Goal: Task Accomplishment & Management: Complete application form

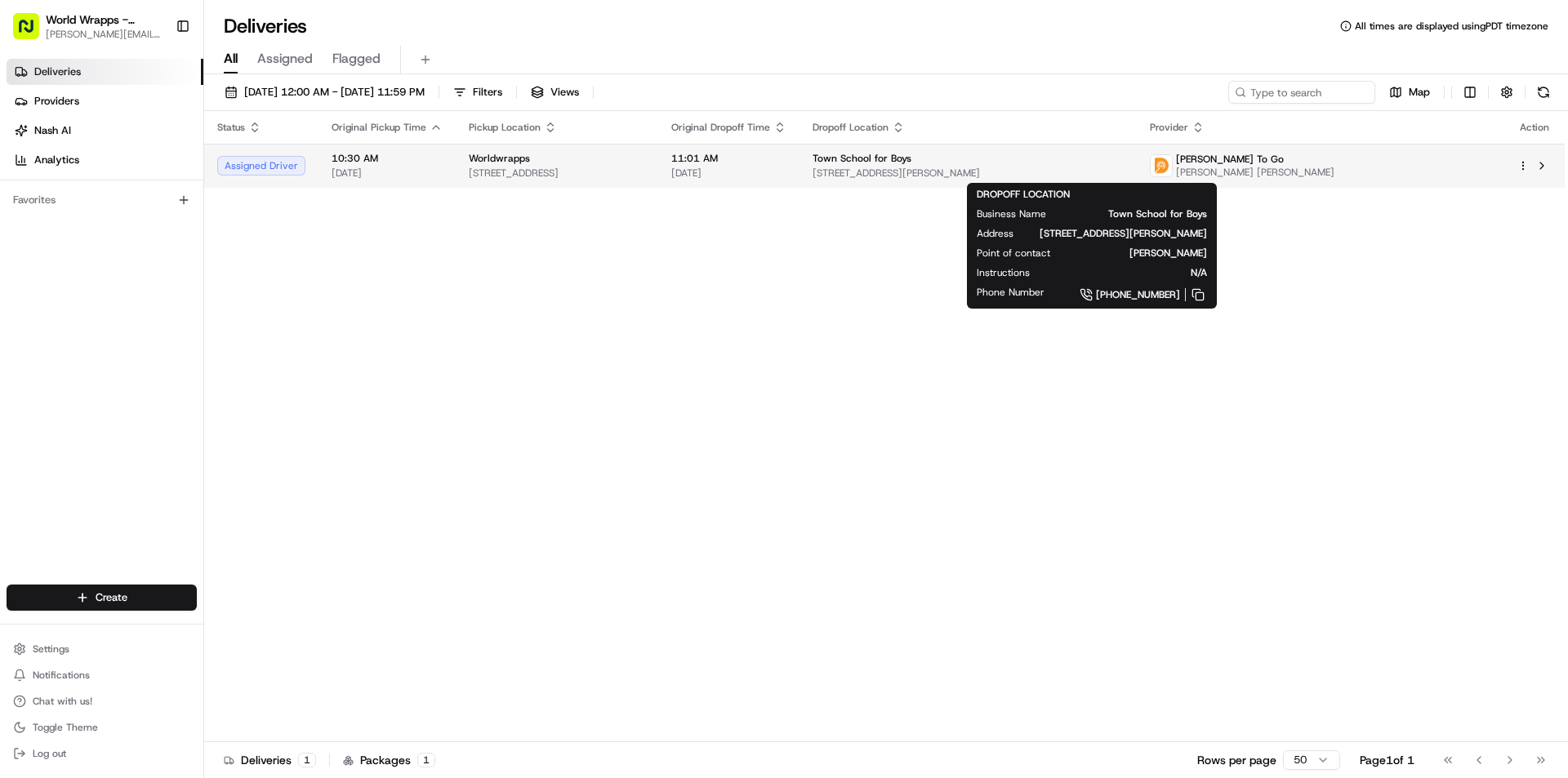
click at [912, 165] on span "Town School for Boys" at bounding box center [862, 159] width 99 height 13
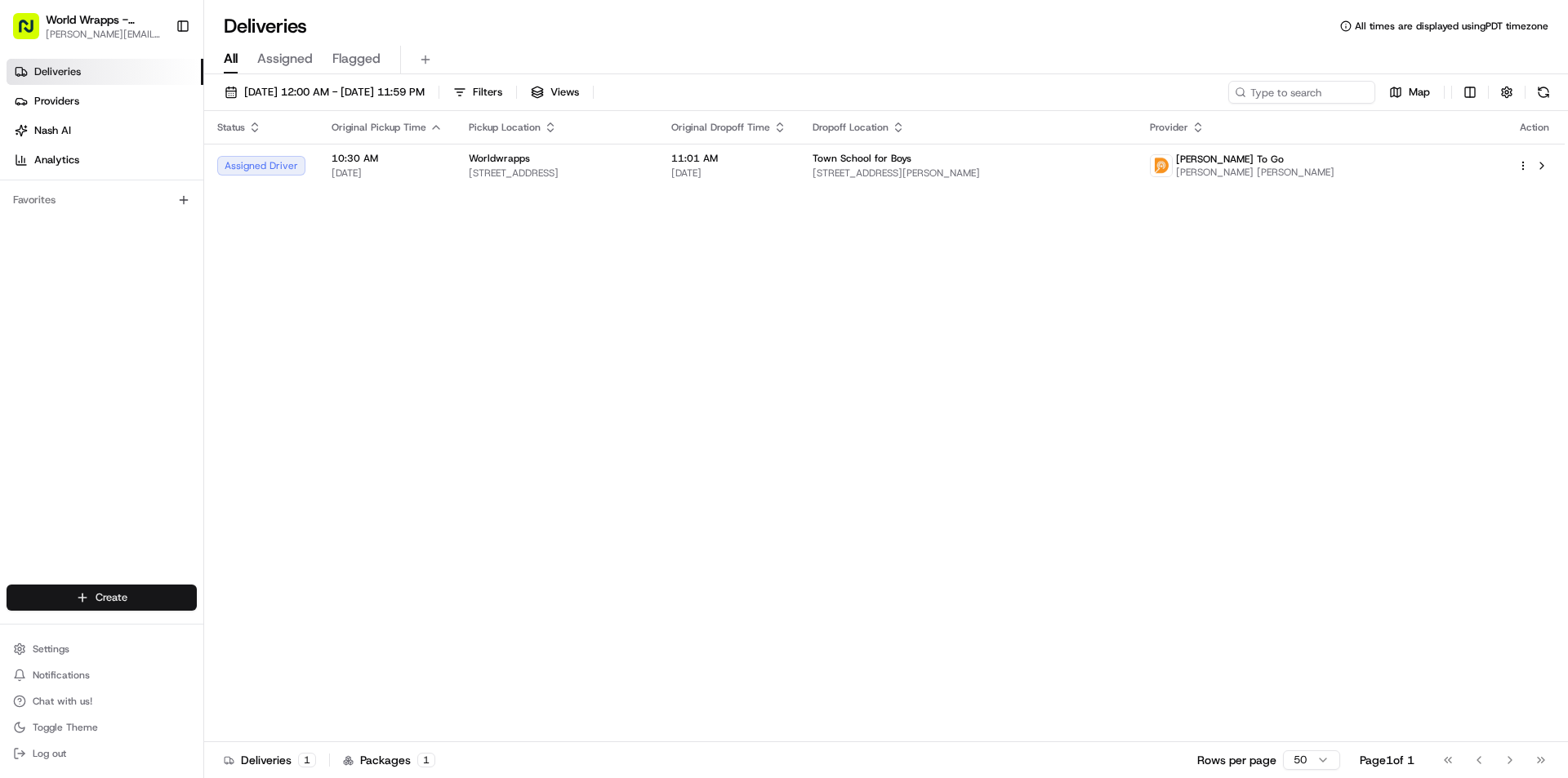
click at [110, 591] on html "World Wrapps - Marina [EMAIL_ADDRESS][DOMAIN_NAME] Toggle Sidebar Deliveries Pr…" at bounding box center [784, 389] width 1568 height 778
click at [249, 634] on link "Delivery" at bounding box center [296, 628] width 183 height 29
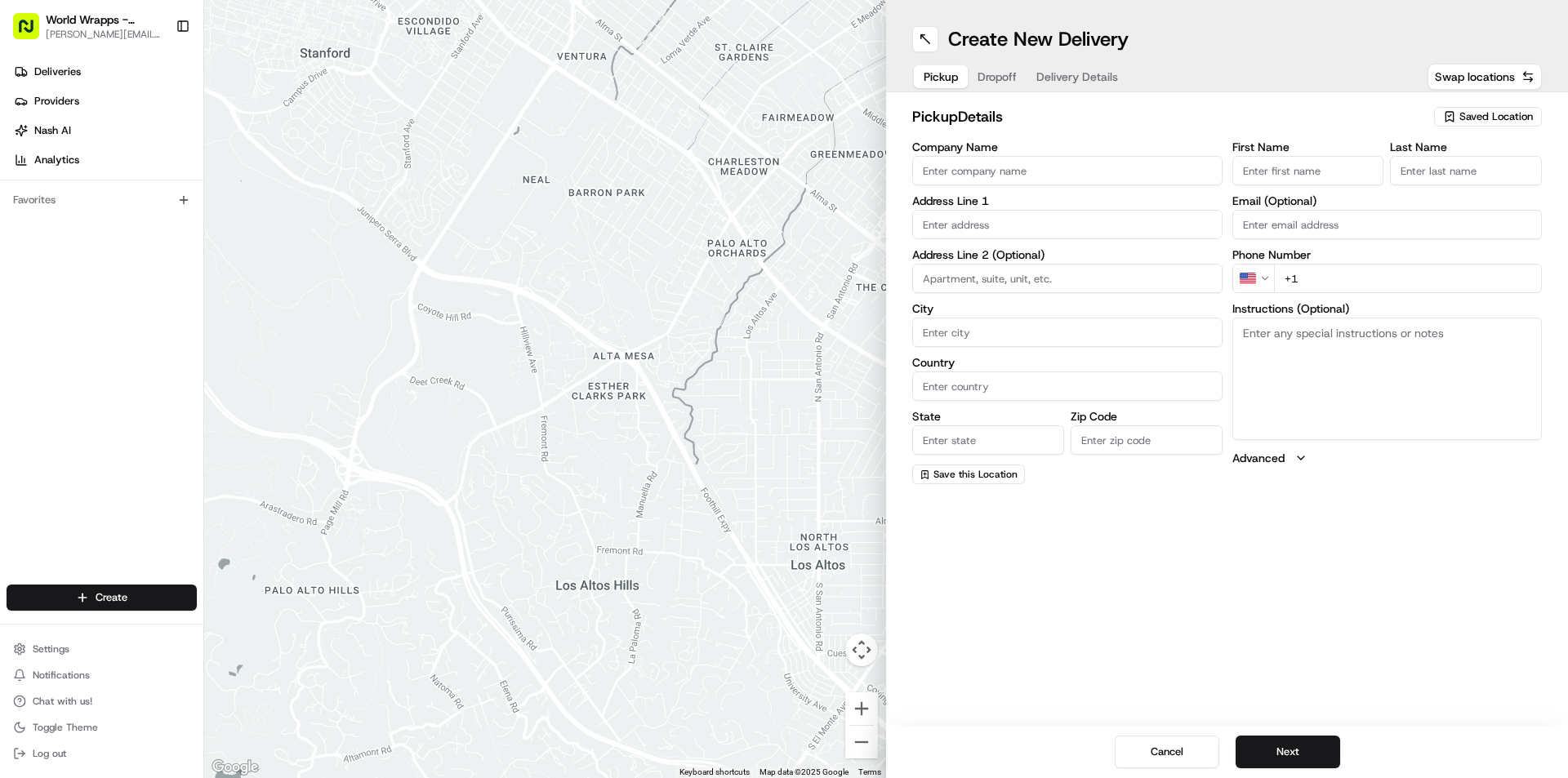
click at [1474, 108] on div "Saved Location" at bounding box center [1488, 116] width 108 height 19
click at [1380, 241] on div "Worldwrapps" at bounding box center [1450, 252] width 233 height 25
type input "Worldwrapps"
type input "[STREET_ADDRESS]"
type input "[GEOGRAPHIC_DATA]"
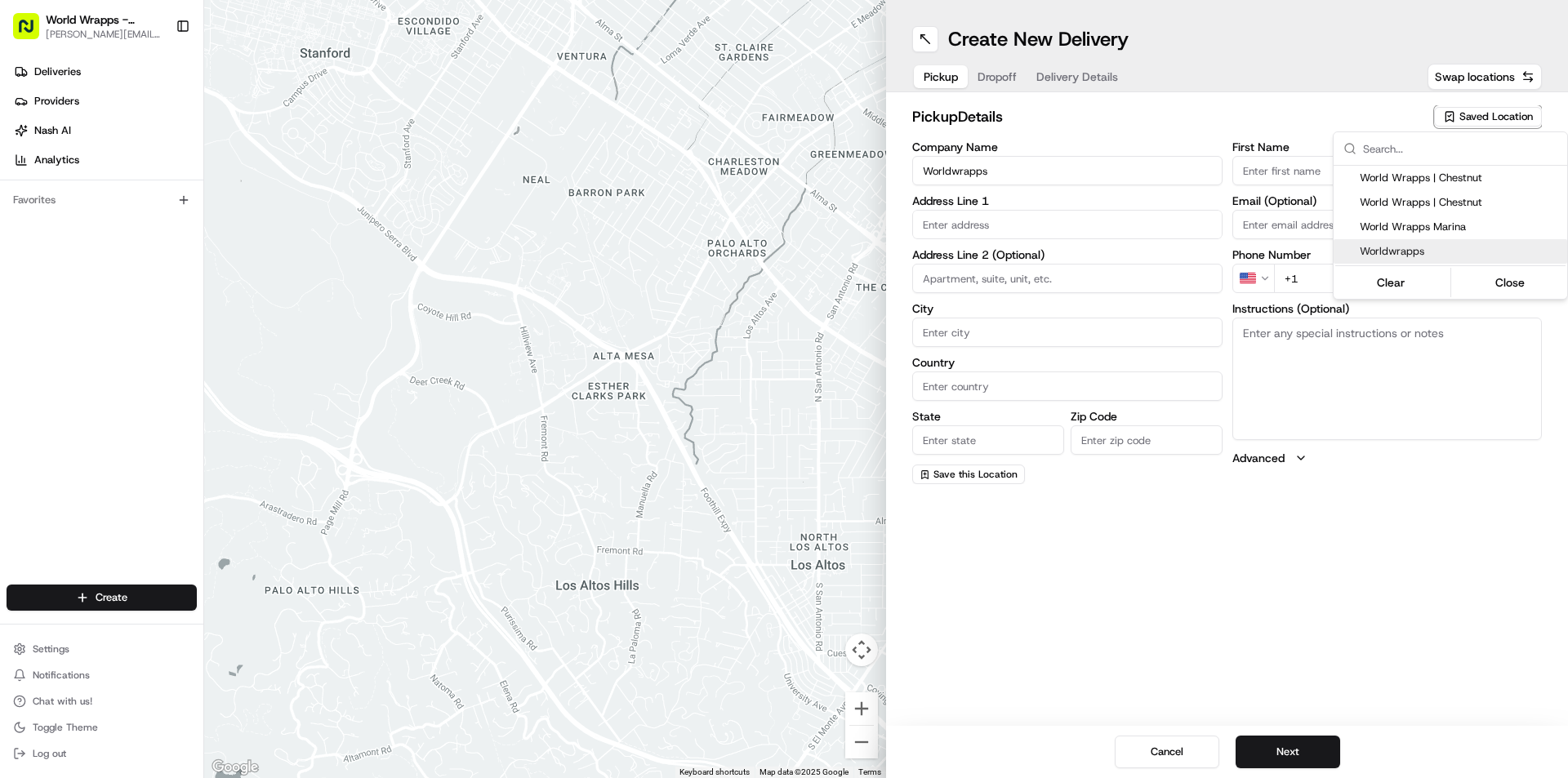
type input "US"
type input "CA"
type input "94123"
type input "[PERSON_NAME]"
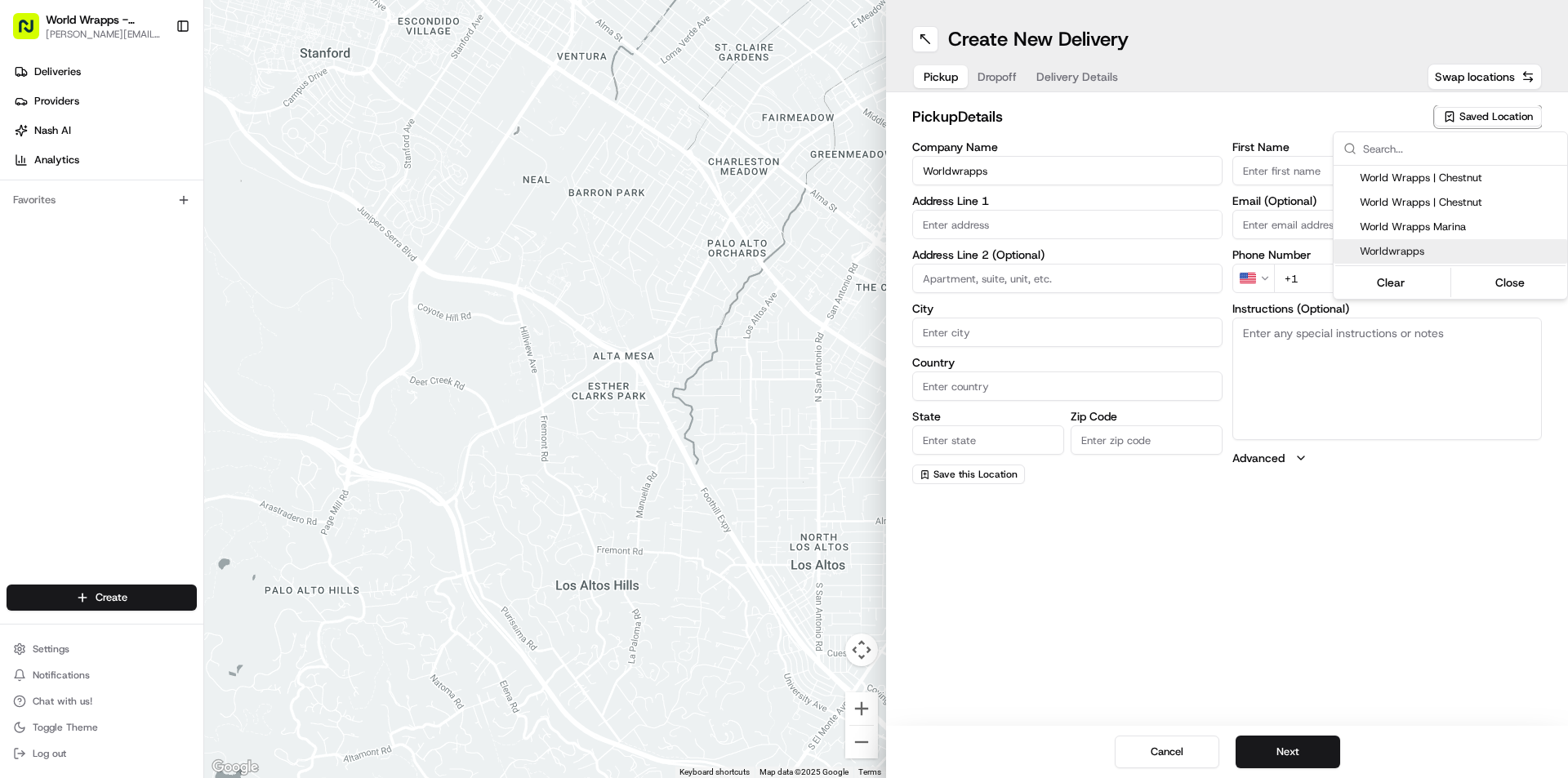
type input "[PERSON_NAME][EMAIL_ADDRESS][DOMAIN_NAME]"
type input "[PHONE_NUMBER]"
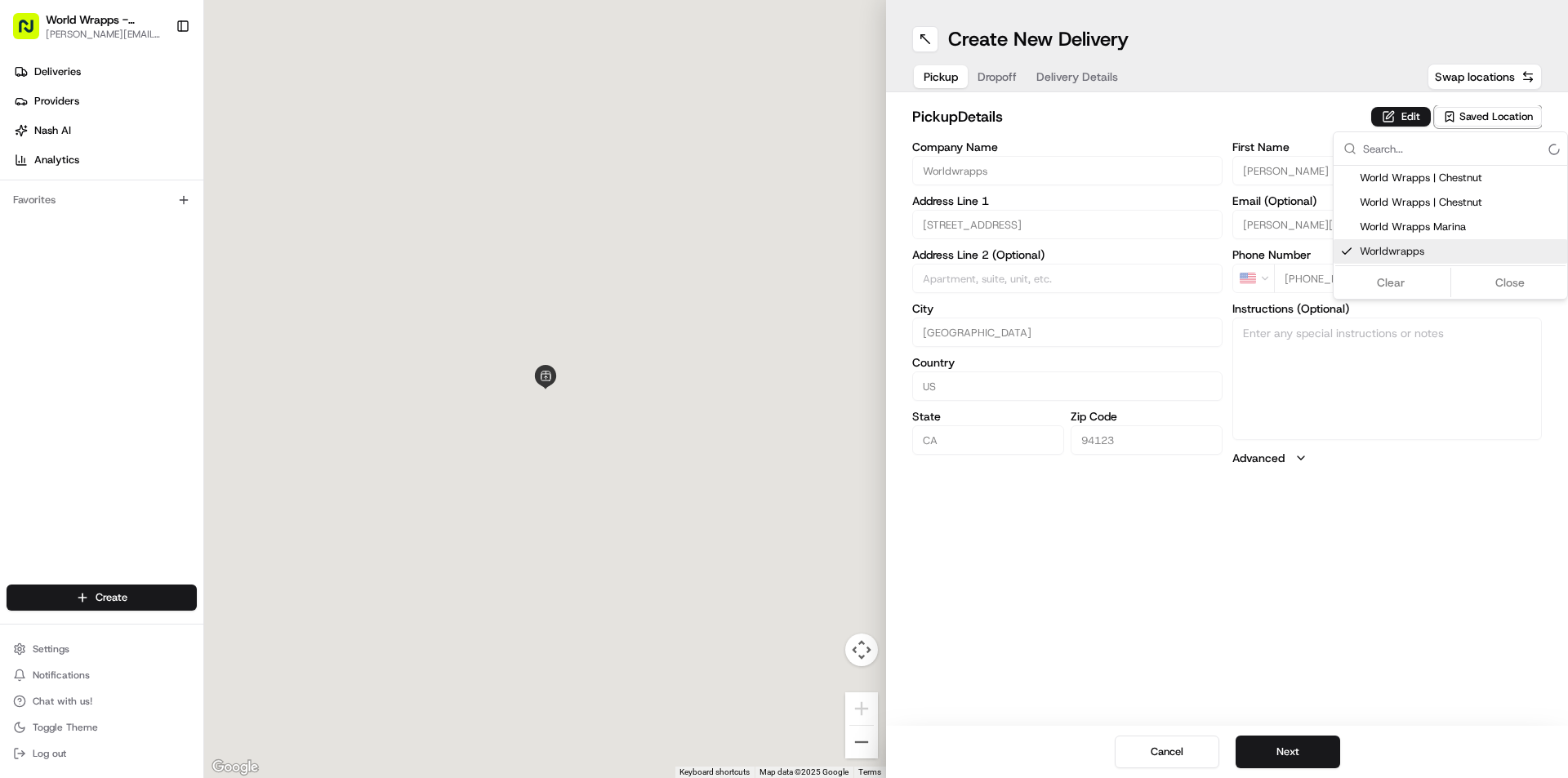
click at [1344, 648] on html "World Wrapps - Marina [EMAIL_ADDRESS][DOMAIN_NAME] Toggle Sidebar Deliveries Pr…" at bounding box center [784, 389] width 1568 height 778
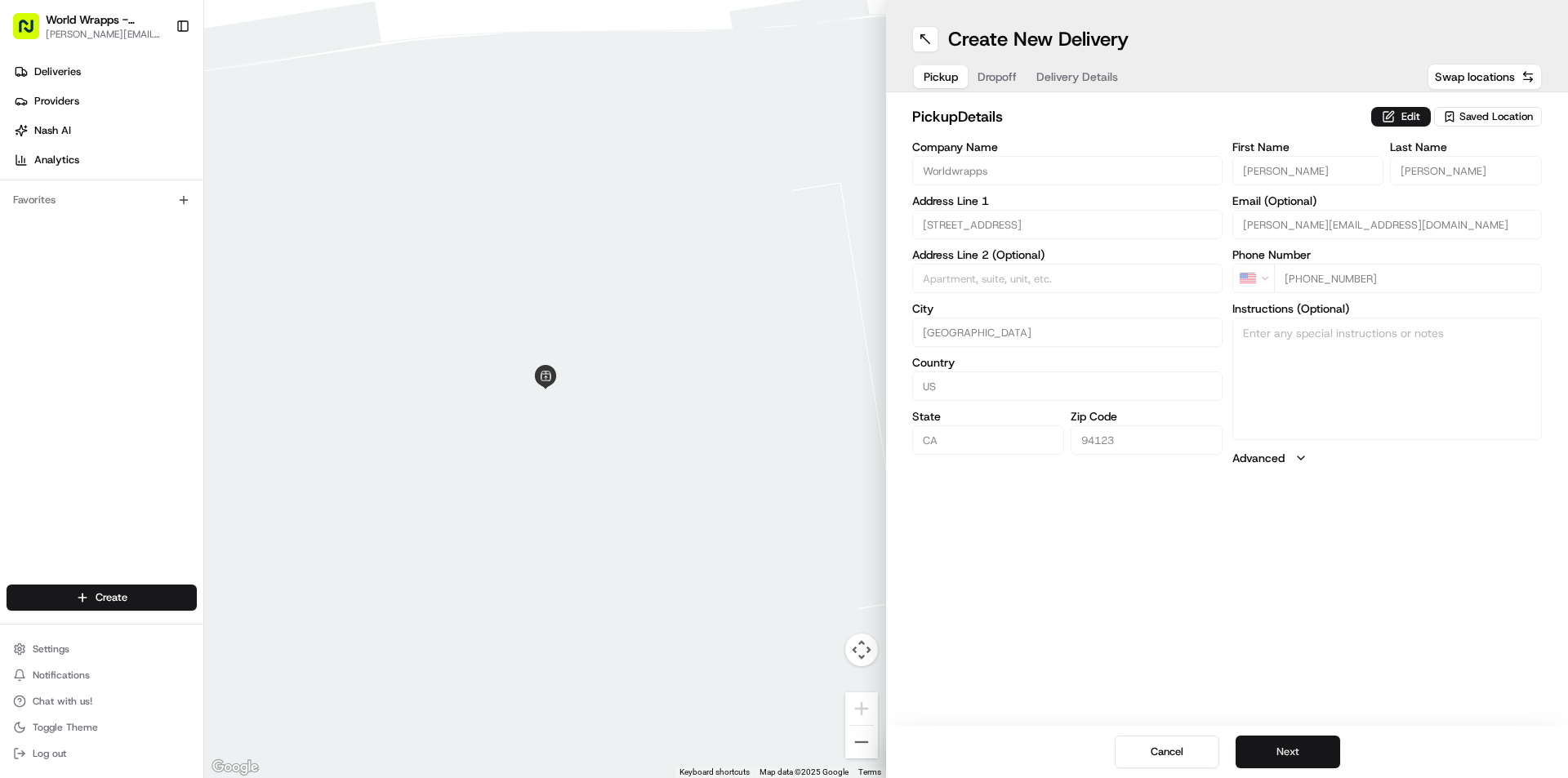
click at [1292, 755] on button "Next" at bounding box center [1288, 751] width 104 height 32
click at [961, 168] on input "Company Name" at bounding box center [1067, 171] width 311 height 29
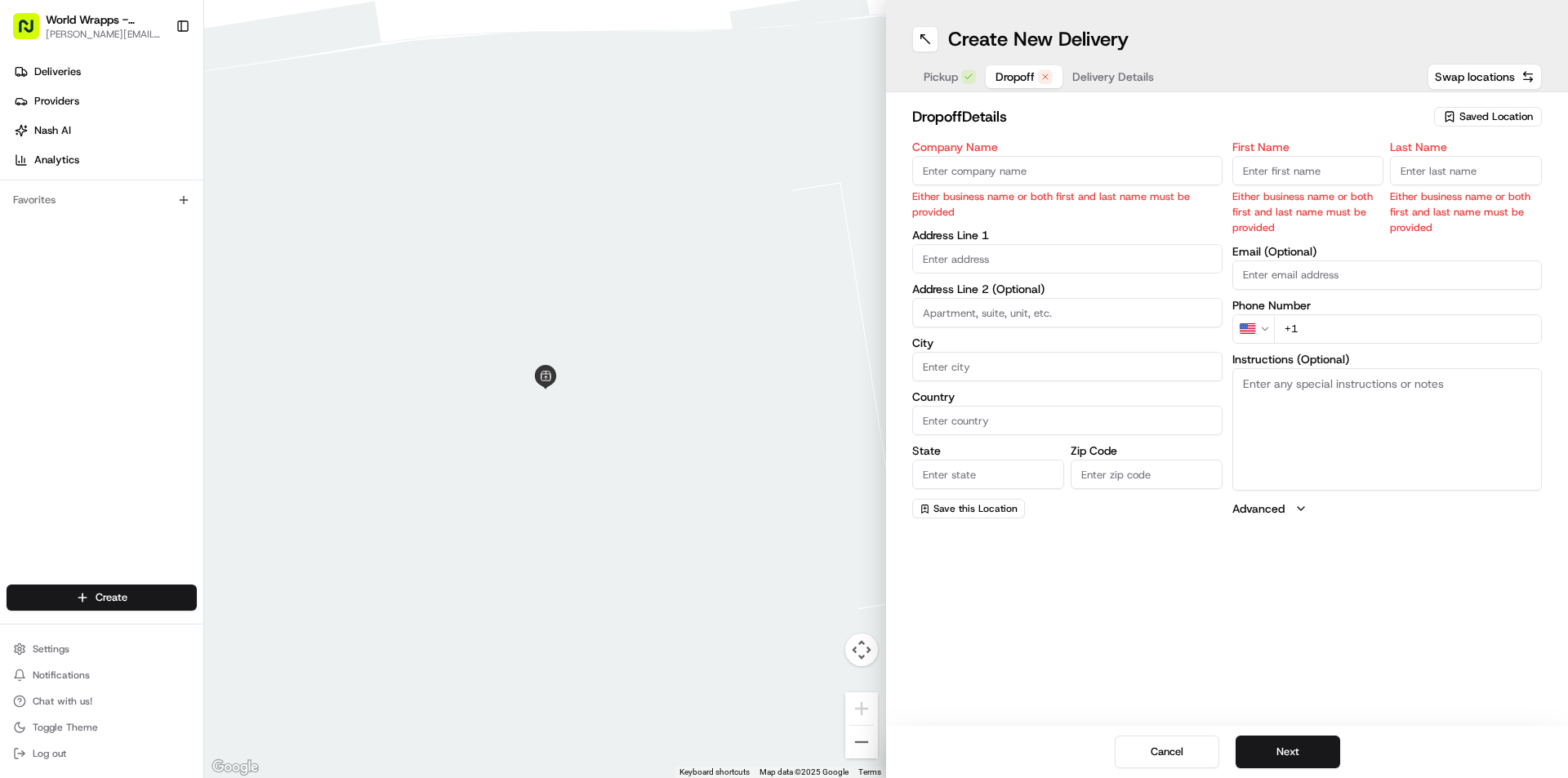
click at [1323, 173] on input "First Name" at bounding box center [1308, 171] width 152 height 29
type input "[PERSON_NAME]"
click at [1456, 167] on input "Last Name" at bounding box center [1466, 171] width 152 height 29
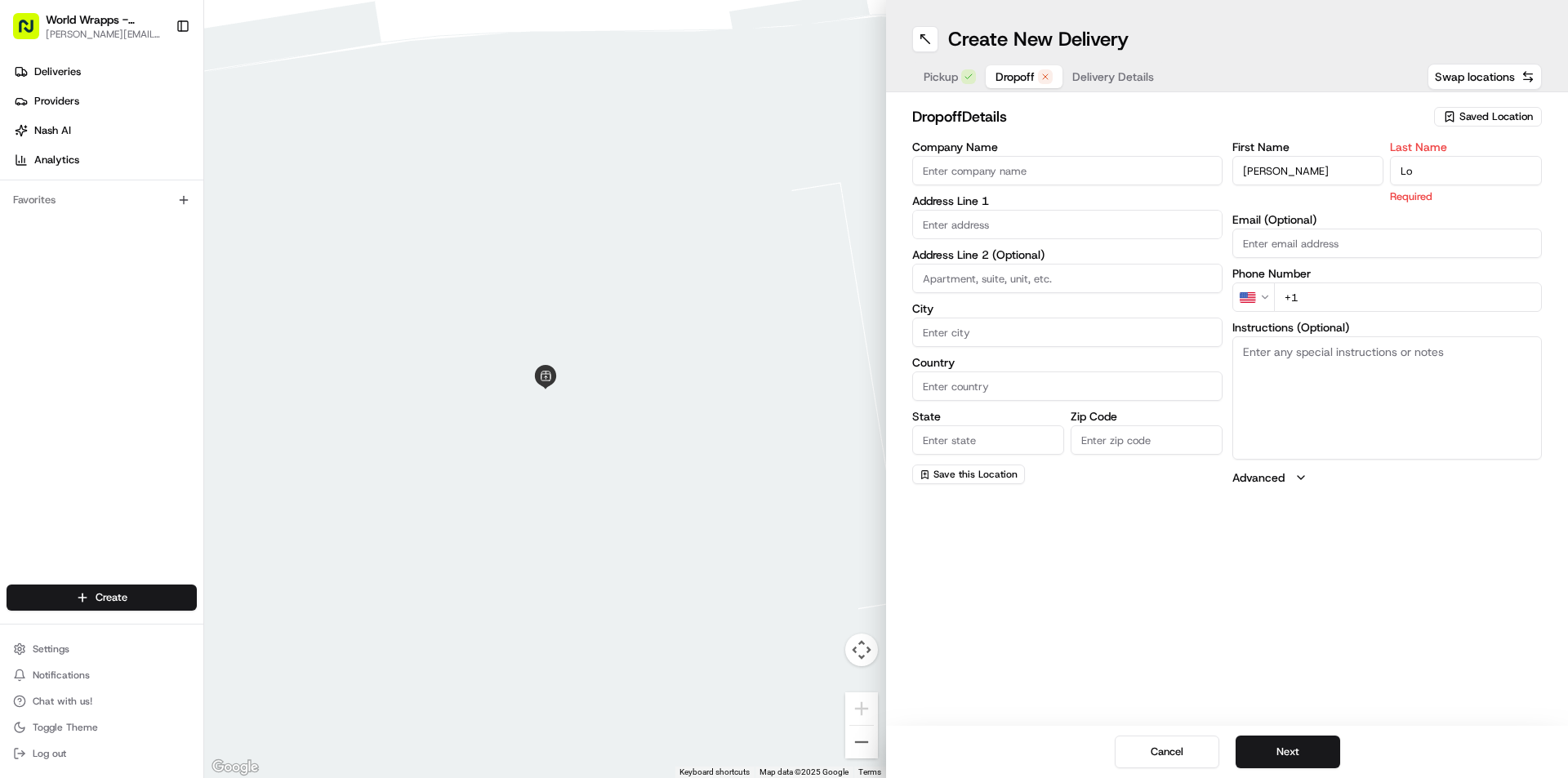
type input "Lo"
click at [1014, 174] on input "Company Name" at bounding box center [1067, 171] width 311 height 29
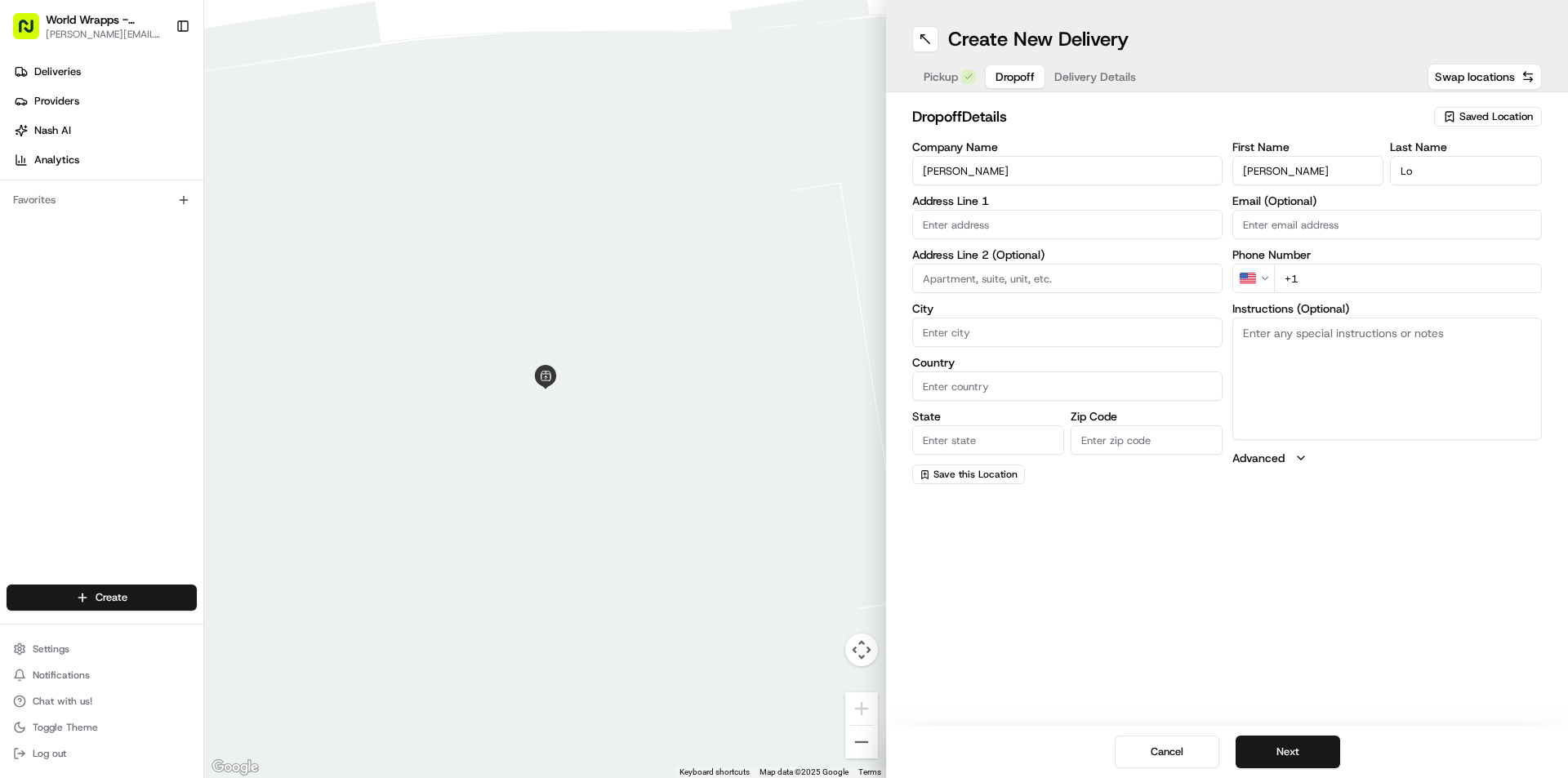
type input "[PERSON_NAME]"
click at [958, 220] on input "text" at bounding box center [1067, 225] width 311 height 29
paste input "[STREET_ADDRESS]"
click at [1038, 262] on div "[STREET_ADDRESS]" at bounding box center [1067, 259] width 302 height 25
type input "[STREET_ADDRESS]"
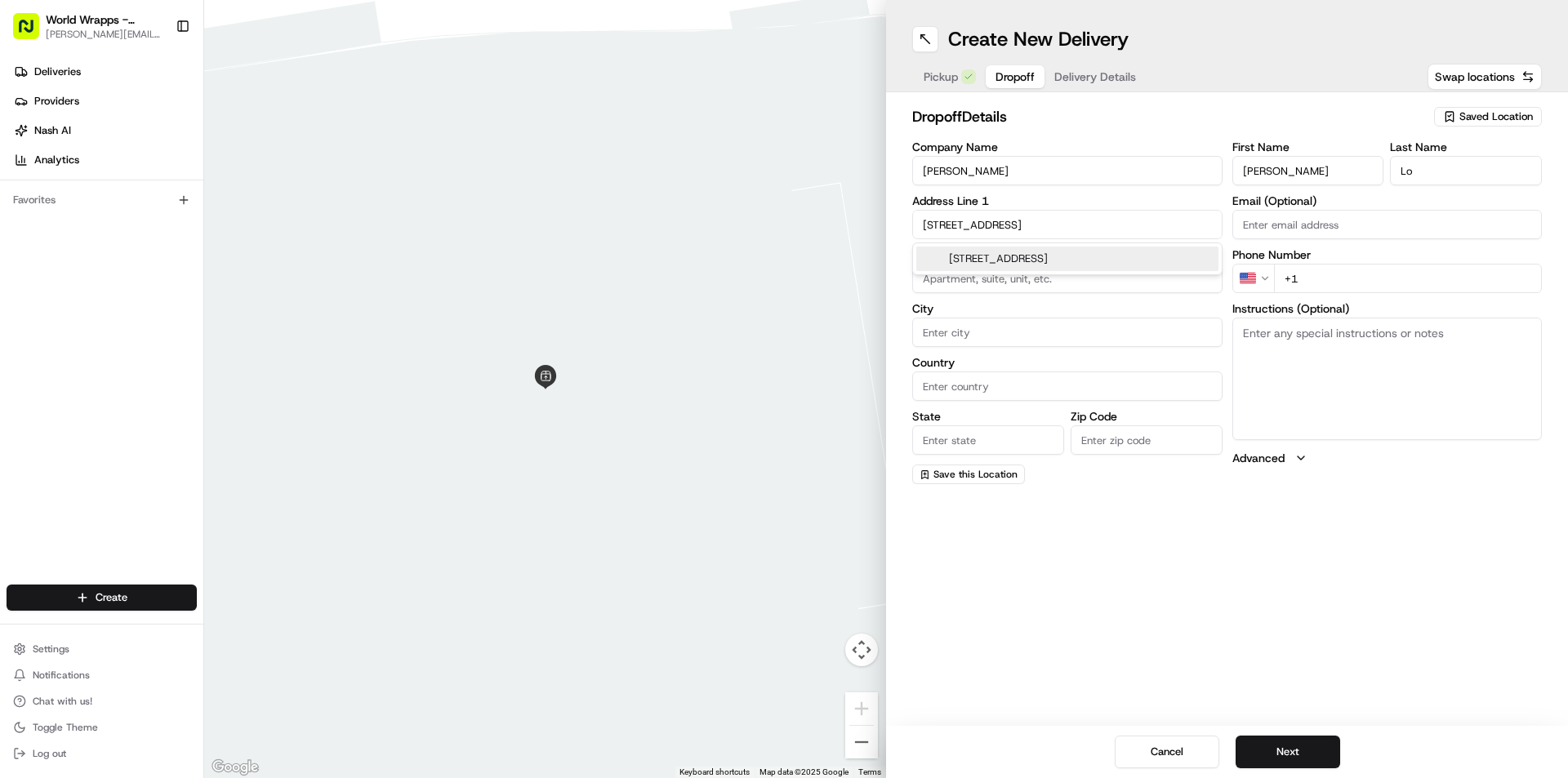
type input "[GEOGRAPHIC_DATA]"
type input "CA"
type input "94132"
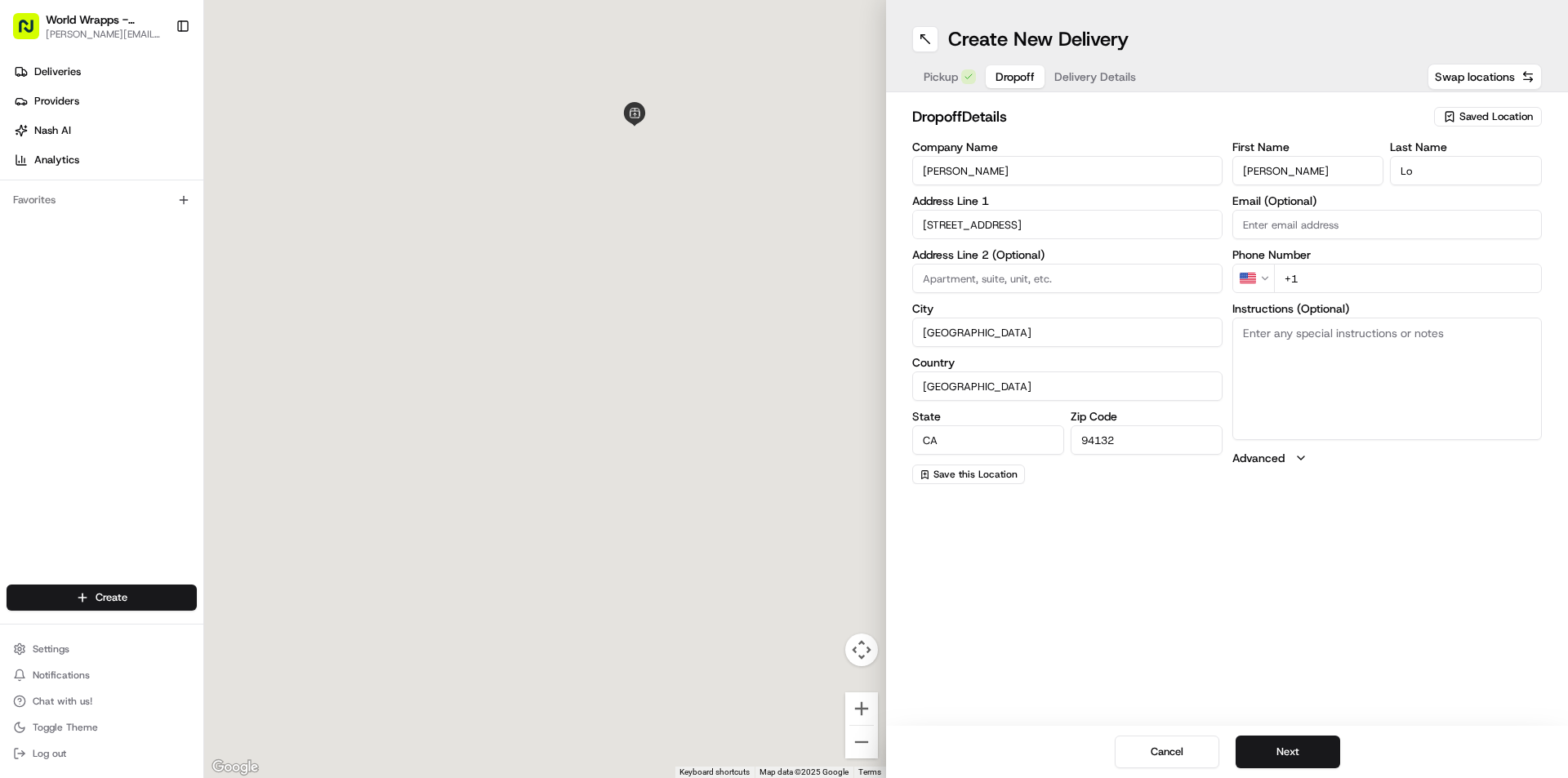
type input "[STREET_ADDRESS]"
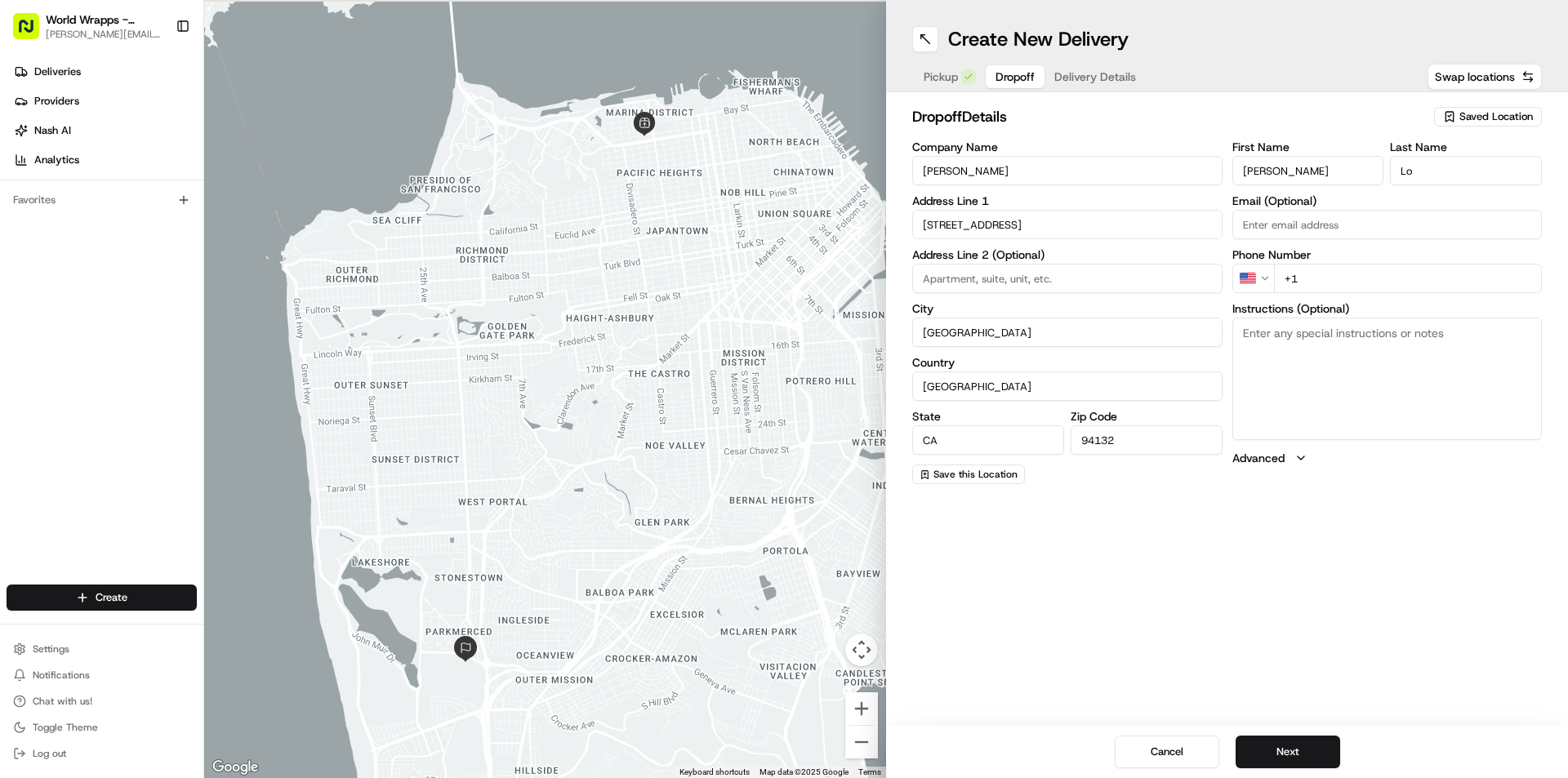
click at [1335, 276] on input "+1" at bounding box center [1409, 278] width 269 height 29
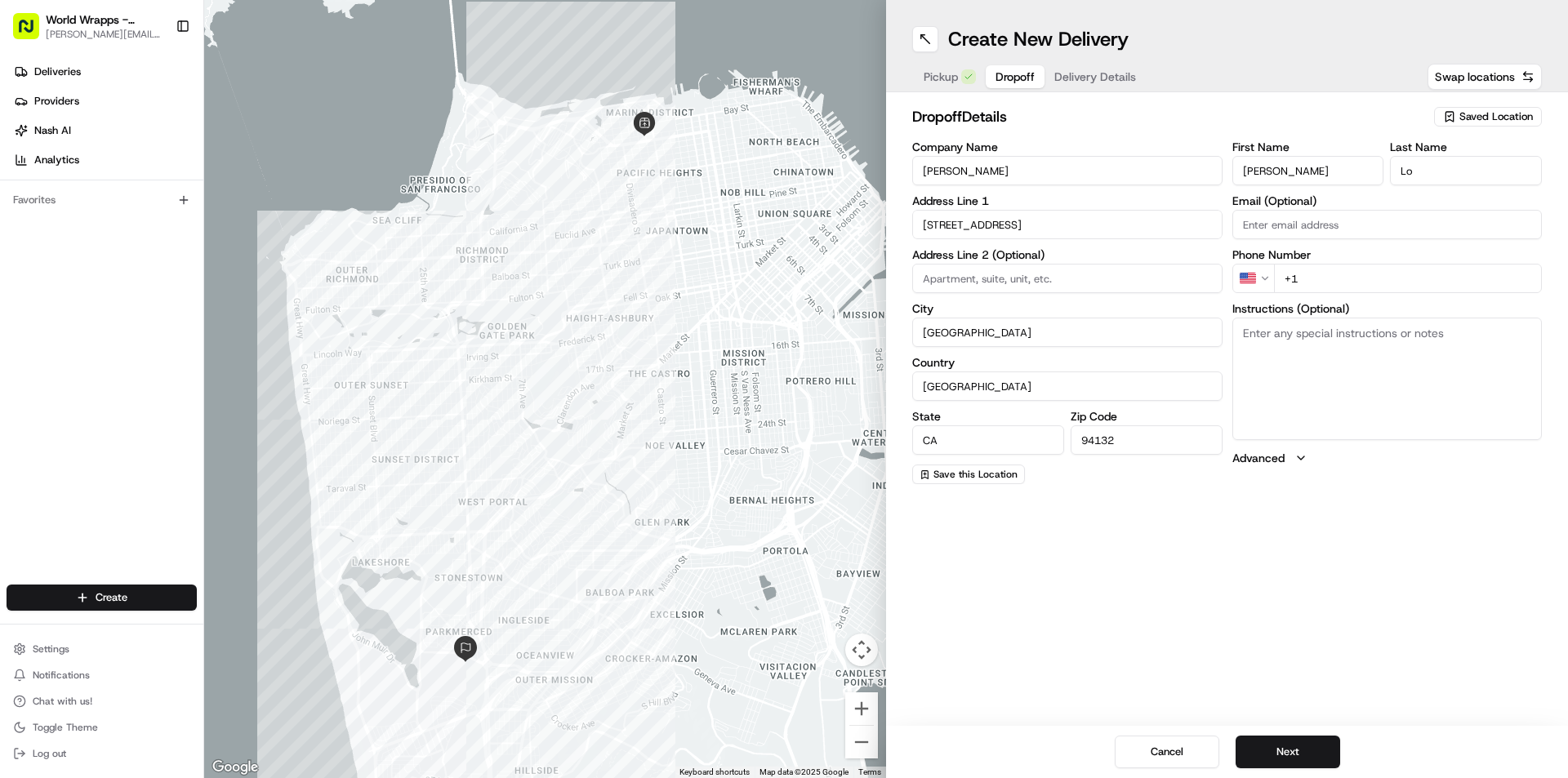
paste input "[PHONE_NUMBER]"
type input "[PHONE_NUMBER]"
click at [1301, 357] on textarea "Instructions (Optional)" at bounding box center [1387, 379] width 311 height 123
paste textarea "[PHONE_NUMBER]"
type textarea "Contact [PERSON_NAME] upon arrival [PHONE_NUMBER]"
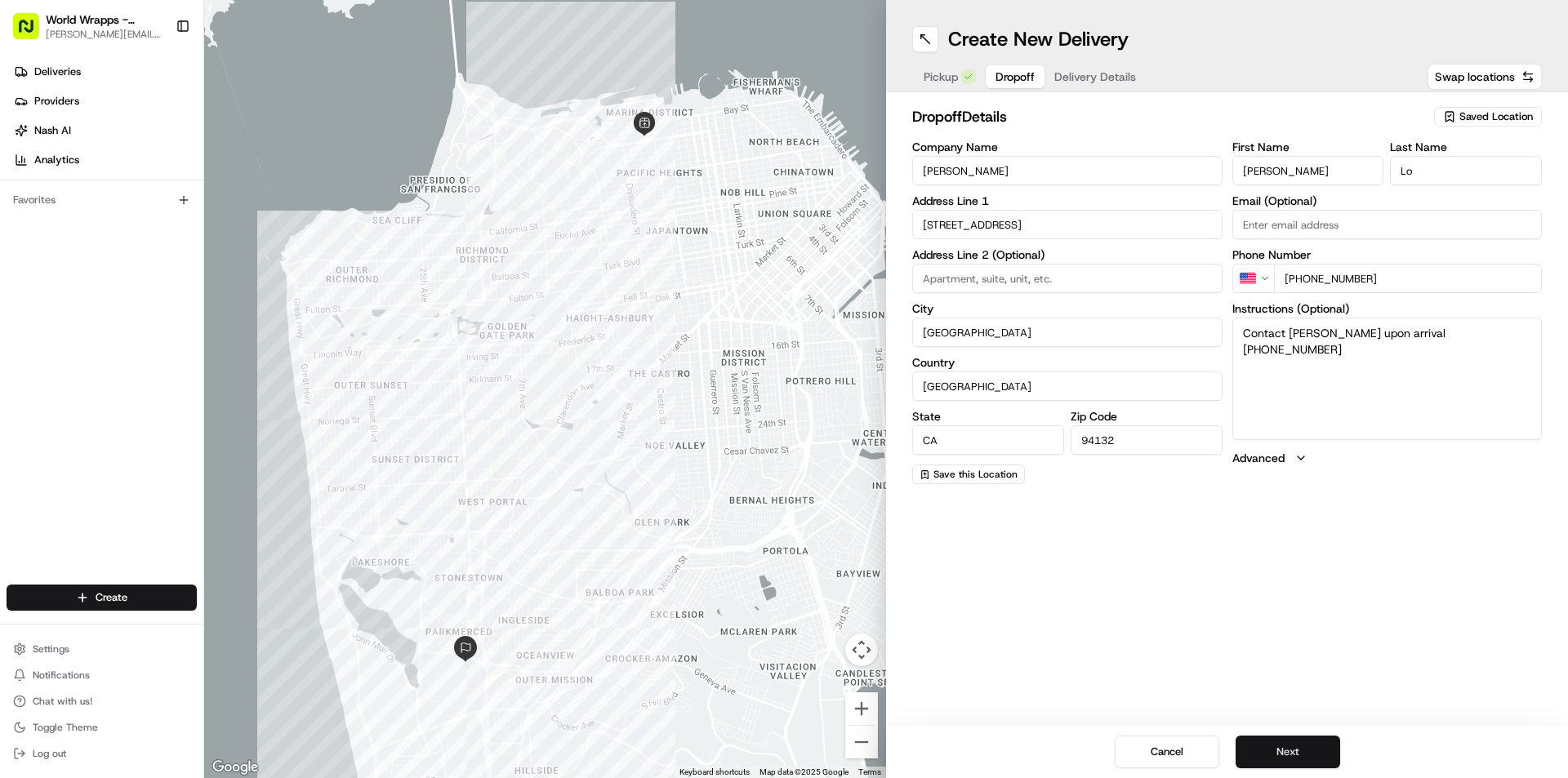
click at [1259, 754] on button "Next" at bounding box center [1288, 751] width 104 height 32
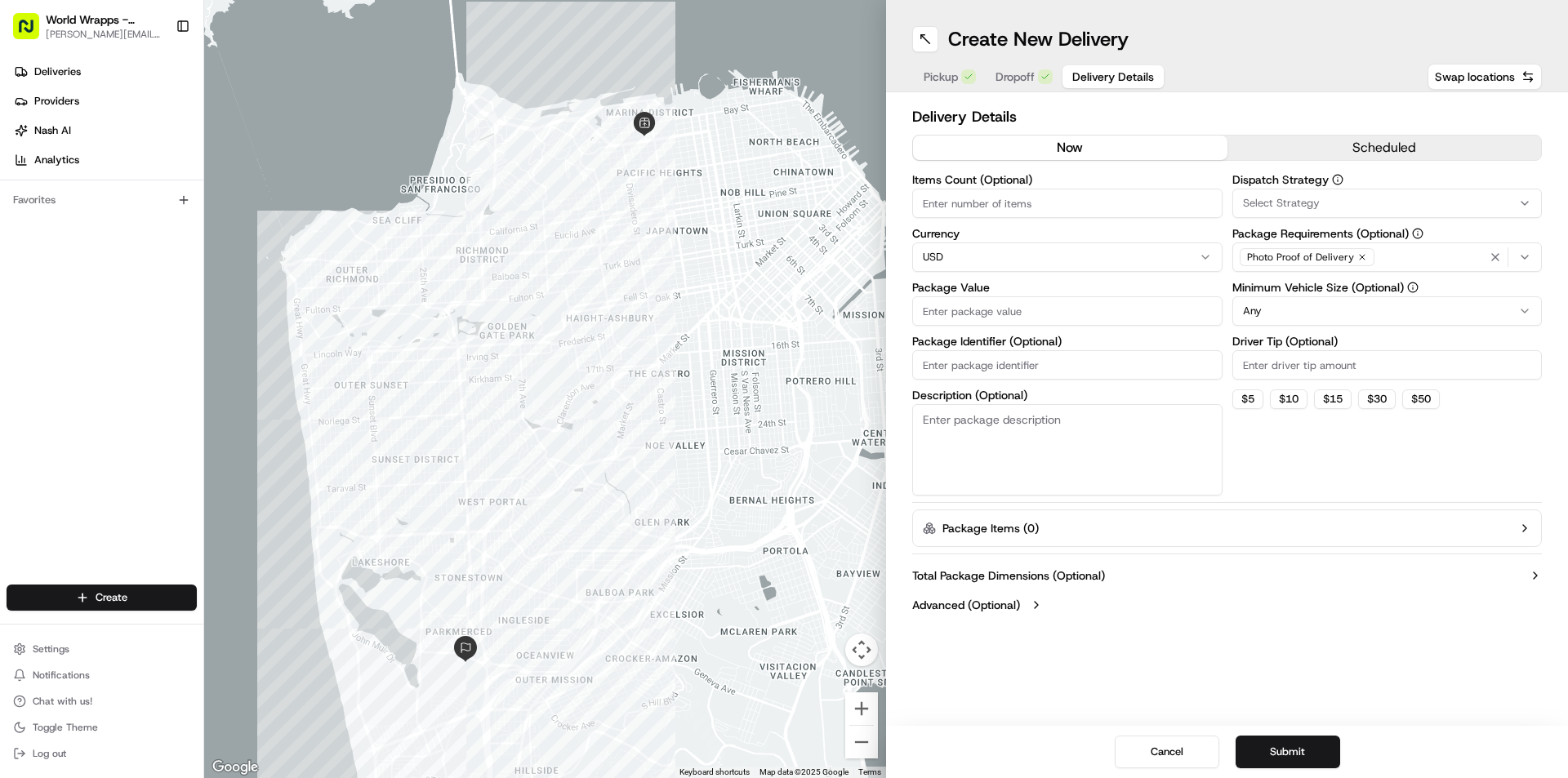
click at [977, 202] on input "Items Count (Optional)" at bounding box center [1067, 204] width 311 height 29
type input "90"
click at [957, 312] on input "Package Value" at bounding box center [1067, 312] width 311 height 29
type input "1741"
click at [1333, 397] on button "$ 15" at bounding box center [1333, 399] width 38 height 19
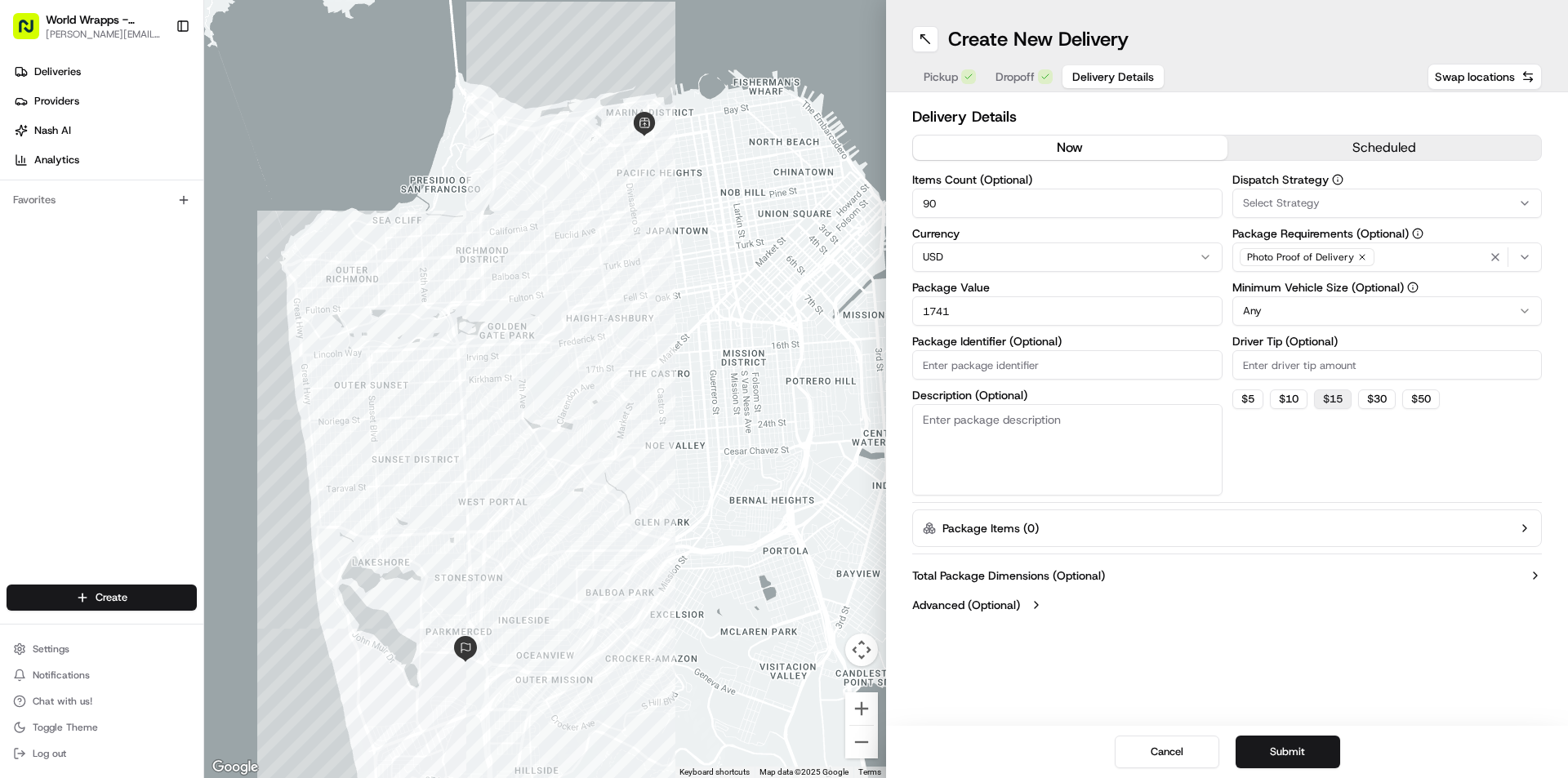
type input "15"
click at [1385, 312] on html "World Wrapps - Marina [EMAIL_ADDRESS][DOMAIN_NAME] Toggle Sidebar Deliveries Pr…" at bounding box center [784, 389] width 1568 height 778
click at [1384, 147] on button "scheduled" at bounding box center [1385, 147] width 314 height 25
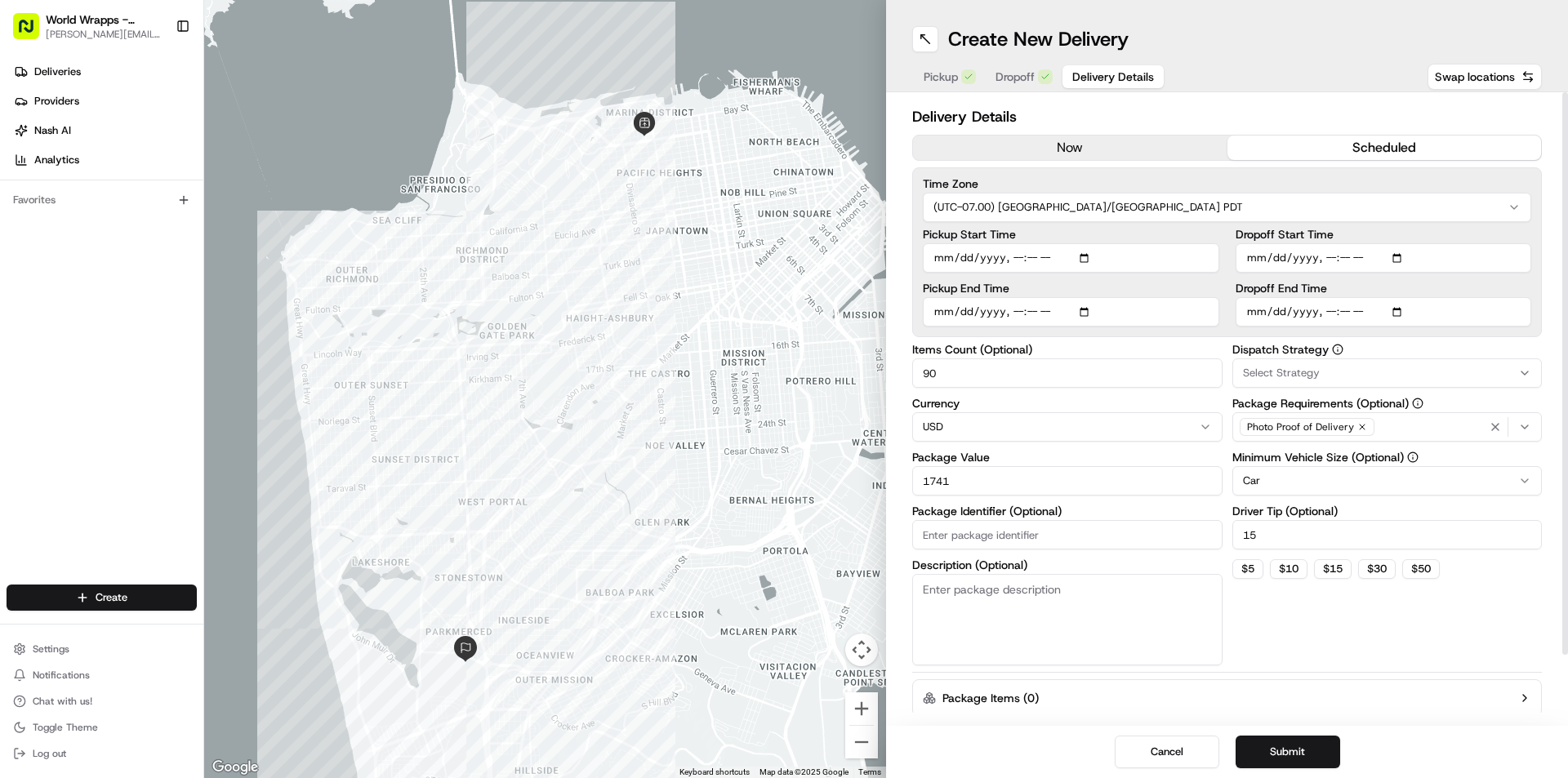
click at [1088, 259] on input "Pickup Start Time" at bounding box center [1071, 258] width 297 height 29
click at [1014, 252] on input "Pickup Start Time" at bounding box center [1071, 258] width 297 height 29
type input "[DATE]T11:00"
click at [1081, 312] on input "Pickup End Time" at bounding box center [1071, 312] width 297 height 29
click at [1089, 311] on input "Pickup End Time" at bounding box center [1071, 312] width 297 height 29
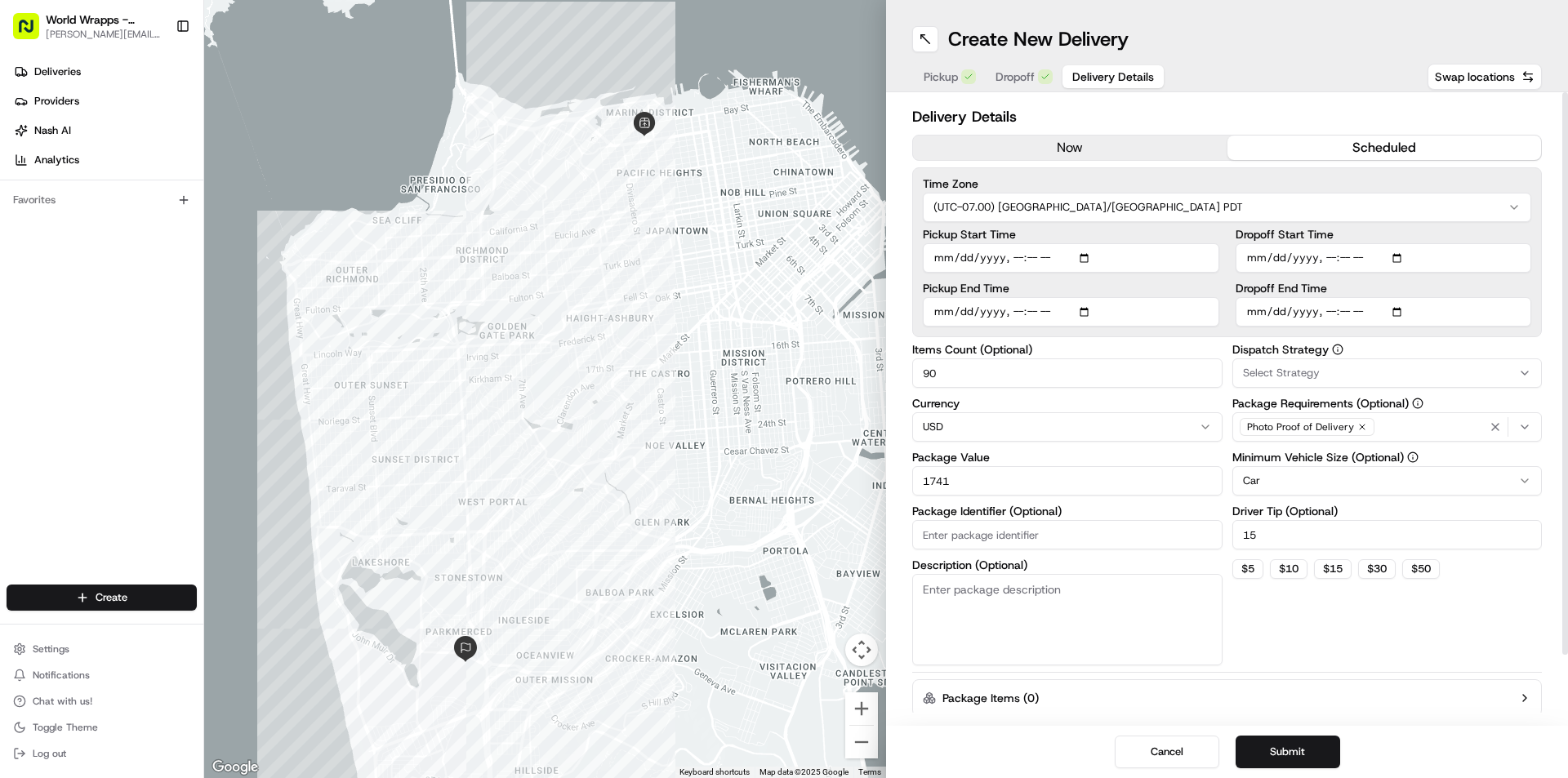
click at [1010, 308] on input "Pickup End Time" at bounding box center [1071, 312] width 297 height 29
type input "[DATE]T11:01"
click at [1400, 259] on input "Dropoff Start Time" at bounding box center [1385, 258] width 297 height 29
click at [1334, 255] on input "Dropoff Start Time" at bounding box center [1385, 258] width 297 height 29
type input "[DATE]T11:30"
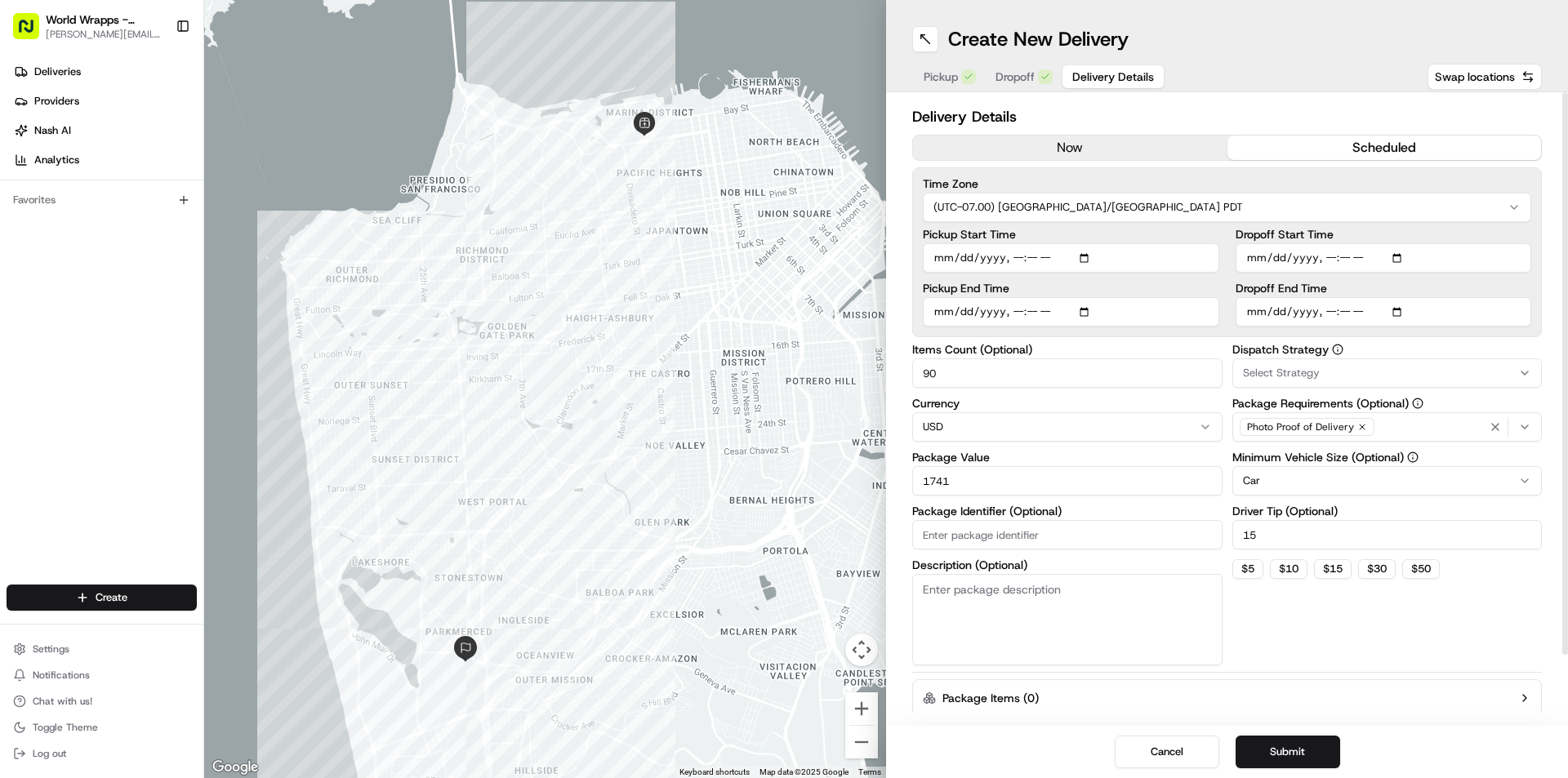
click at [1407, 311] on input "Dropoff End Time" at bounding box center [1385, 312] width 297 height 29
click at [1325, 304] on input "Dropoff End Time" at bounding box center [1385, 312] width 297 height 29
type input "[DATE]T11:35"
click at [1289, 642] on div "Dispatch Strategy Select Strategy Package Requirements (Optional) Photo Proof o…" at bounding box center [1387, 504] width 311 height 322
click at [1302, 749] on button "Submit" at bounding box center [1288, 751] width 104 height 32
